Goal: Task Accomplishment & Management: Manage account settings

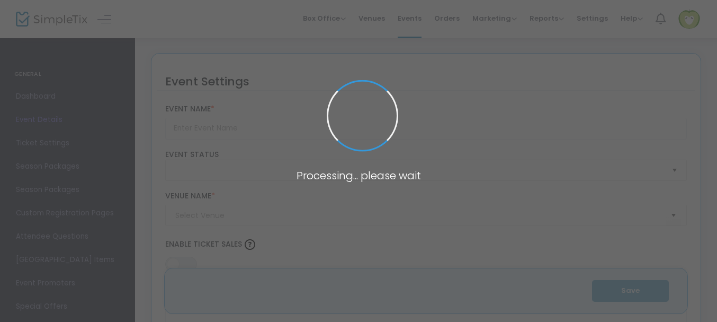
type input "Retelling the Sussex landscape for farming futures: Workshop"
type textarea "Join Brighton and Hove Food Partnership and [GEOGRAPHIC_DATA] to explore how la…"
type input "Register Now"
type input "One Garden SP3"
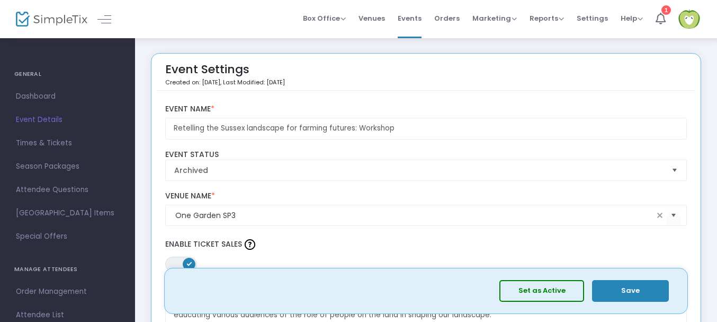
click at [416, 23] on span "Events" at bounding box center [410, 18] width 24 height 27
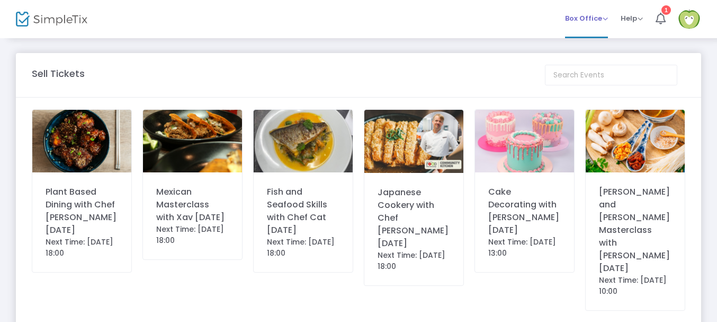
click at [596, 21] on span "Box Office" at bounding box center [586, 18] width 43 height 10
click at [595, 62] on li "Bookings" at bounding box center [603, 56] width 76 height 21
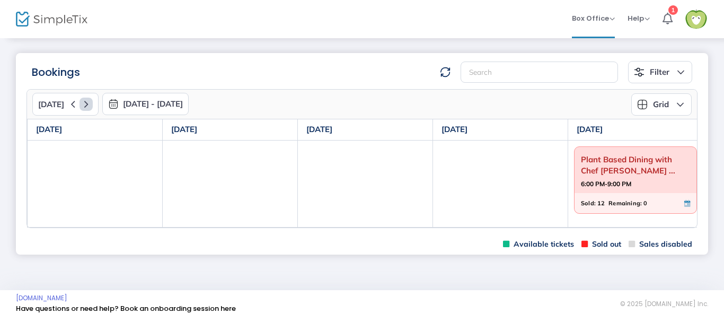
click at [85, 107] on icon at bounding box center [85, 103] width 13 height 13
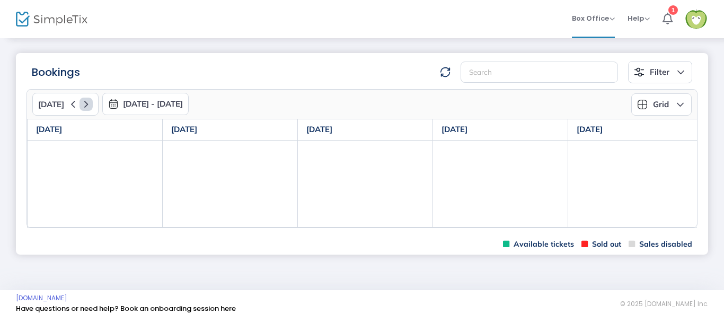
click at [85, 107] on icon at bounding box center [85, 103] width 13 height 13
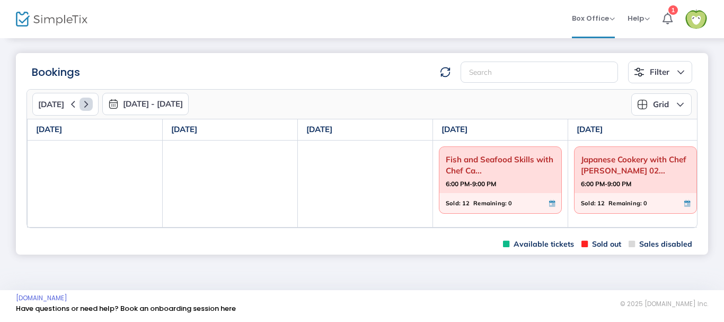
click at [85, 107] on icon at bounding box center [85, 103] width 13 height 13
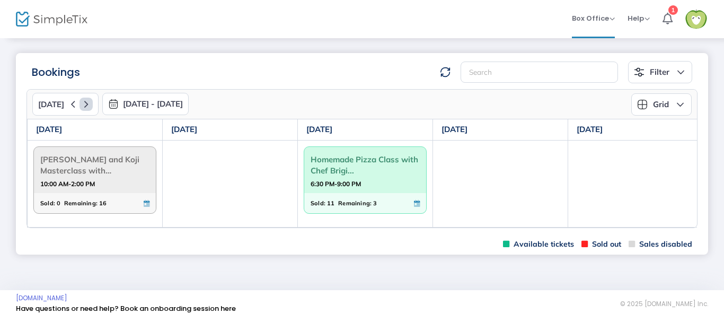
click at [81, 101] on icon at bounding box center [85, 103] width 13 height 13
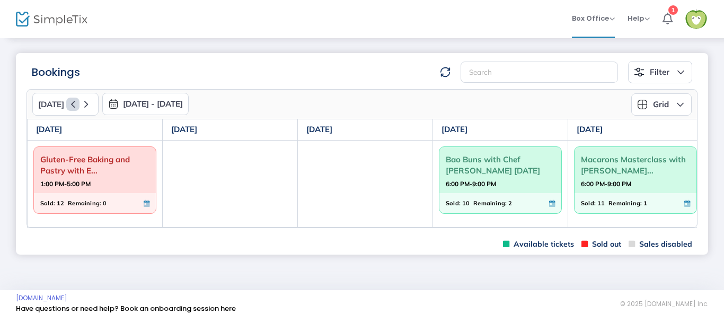
click at [68, 102] on icon at bounding box center [72, 103] width 13 height 13
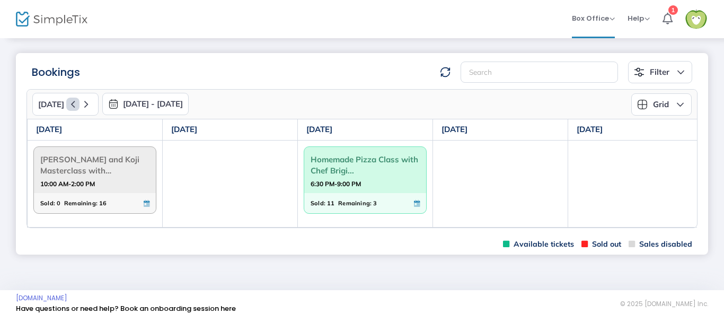
click at [68, 102] on icon at bounding box center [72, 103] width 13 height 13
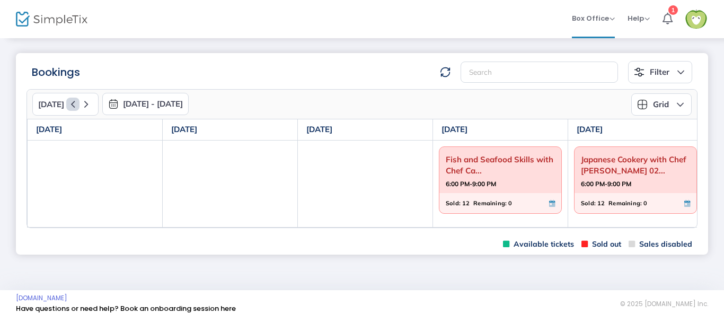
click at [68, 102] on icon at bounding box center [72, 103] width 13 height 13
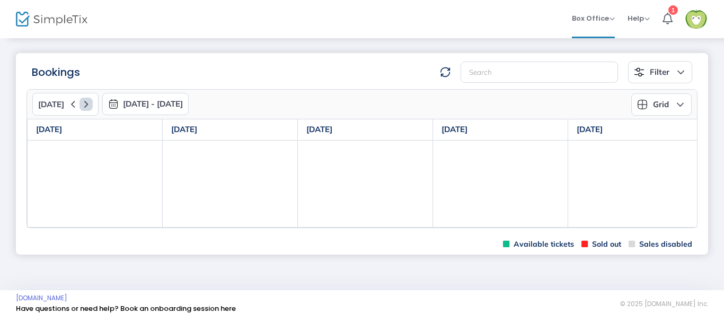
click at [81, 103] on icon at bounding box center [85, 103] width 13 height 13
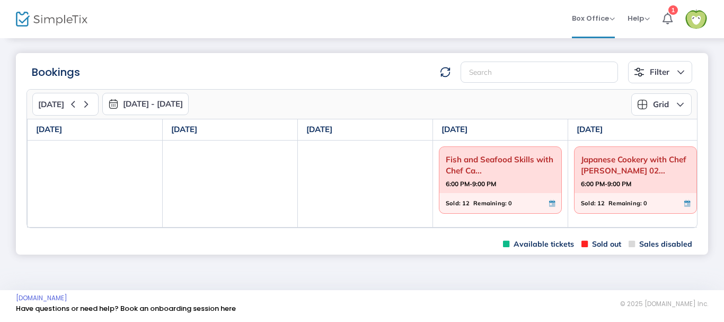
click at [674, 109] on button "Grid" at bounding box center [661, 104] width 60 height 22
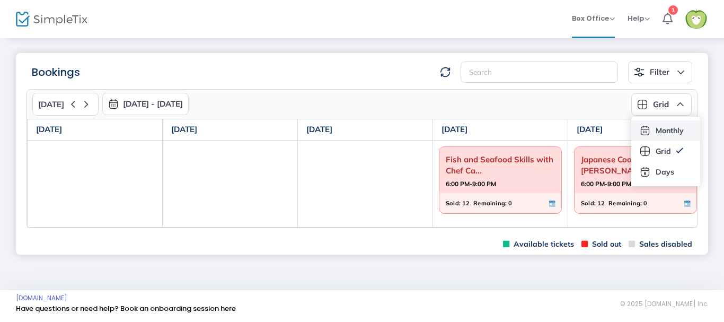
click at [675, 127] on li "Monthly" at bounding box center [665, 130] width 69 height 21
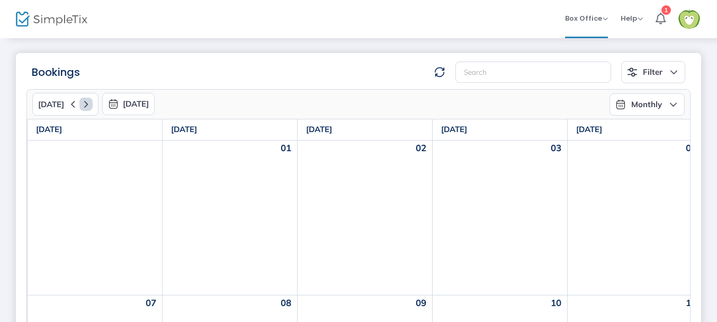
click at [83, 104] on icon at bounding box center [85, 103] width 13 height 13
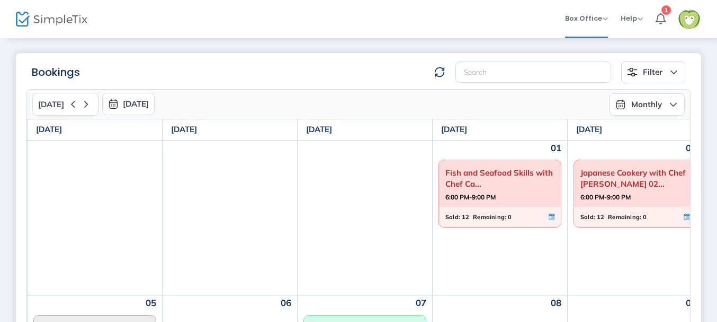
click at [630, 105] on button "Monthly" at bounding box center [647, 104] width 75 height 22
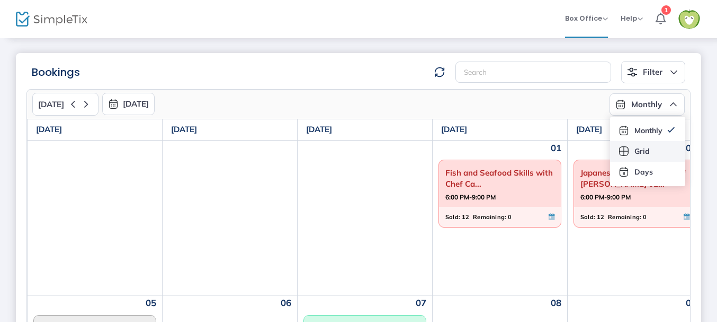
click at [635, 146] on li "Grid" at bounding box center [647, 151] width 75 height 21
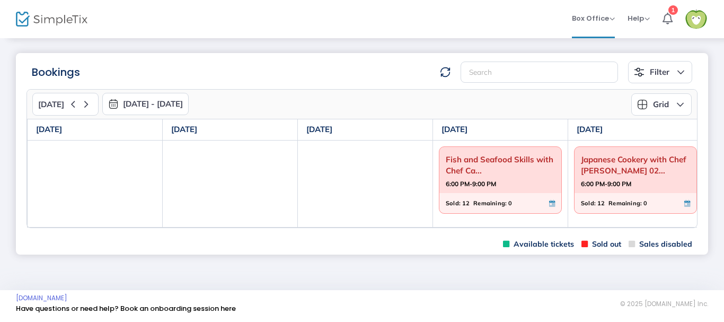
click at [690, 30] on span at bounding box center [696, 19] width 22 height 29
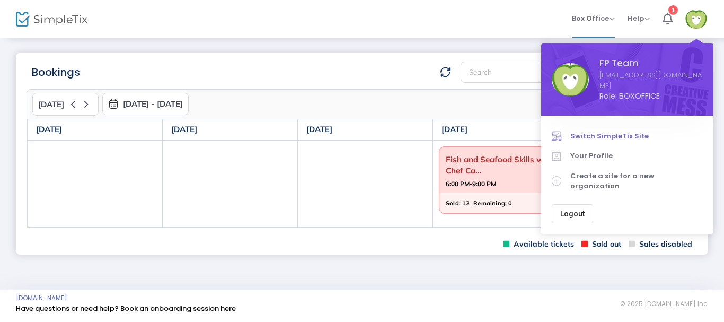
click at [618, 131] on span "Switch SimpleTix Site" at bounding box center [636, 136] width 132 height 11
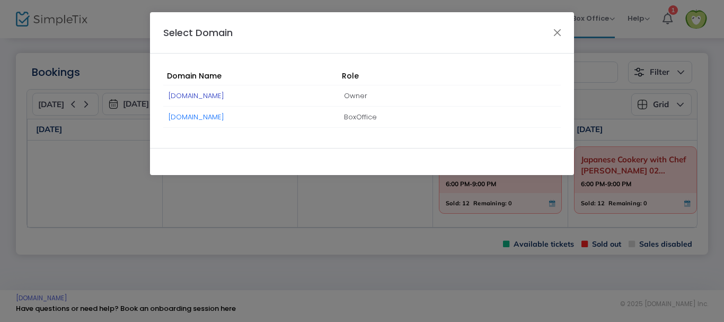
click at [222, 95] on link "[DOMAIN_NAME]" at bounding box center [197, 96] width 56 height 10
